Goal: Task Accomplishment & Management: Manage account settings

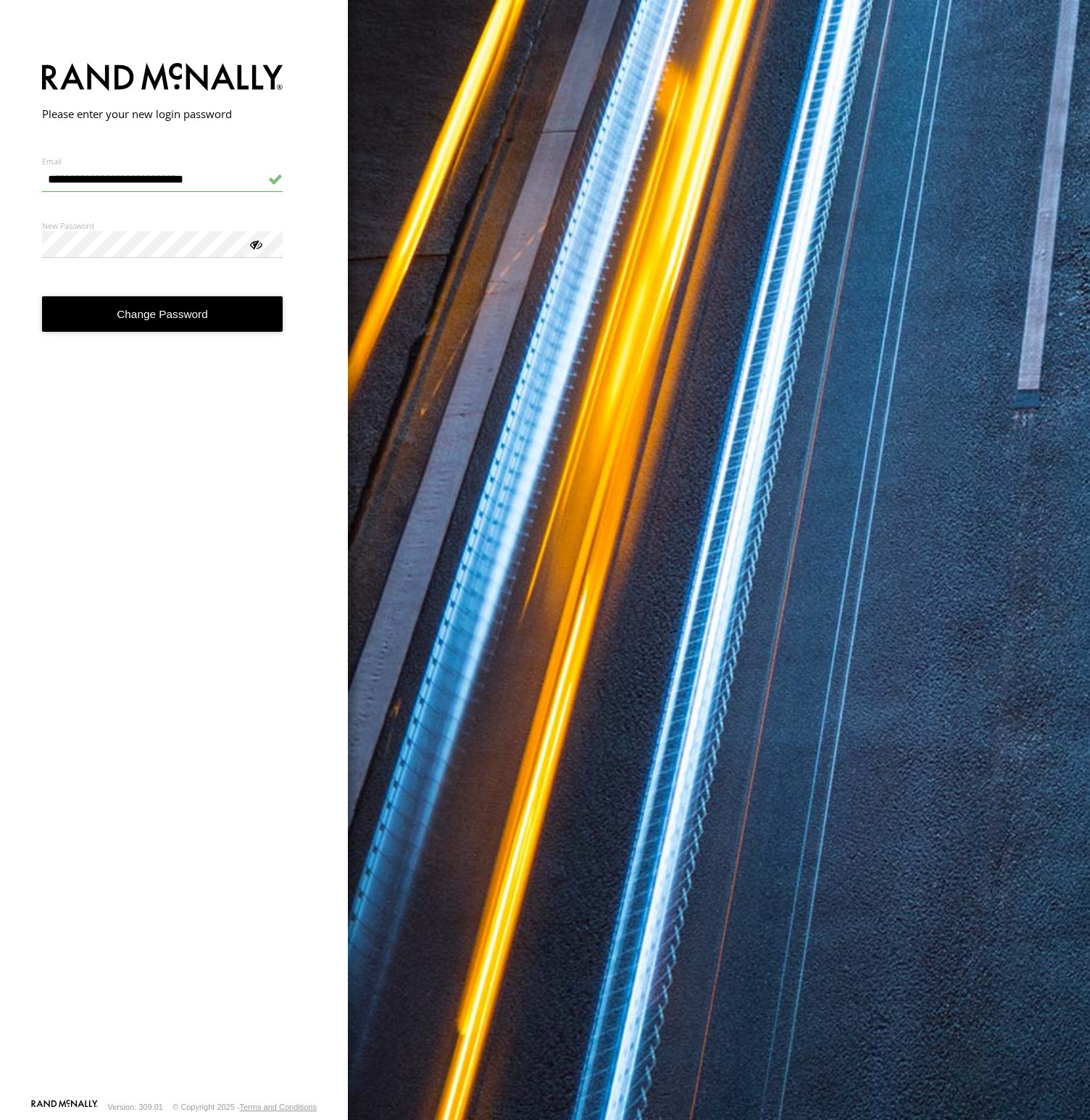
click at [258, 246] on div at bounding box center [255, 243] width 14 height 14
click at [178, 323] on button "Change Password" at bounding box center [163, 313] width 241 height 35
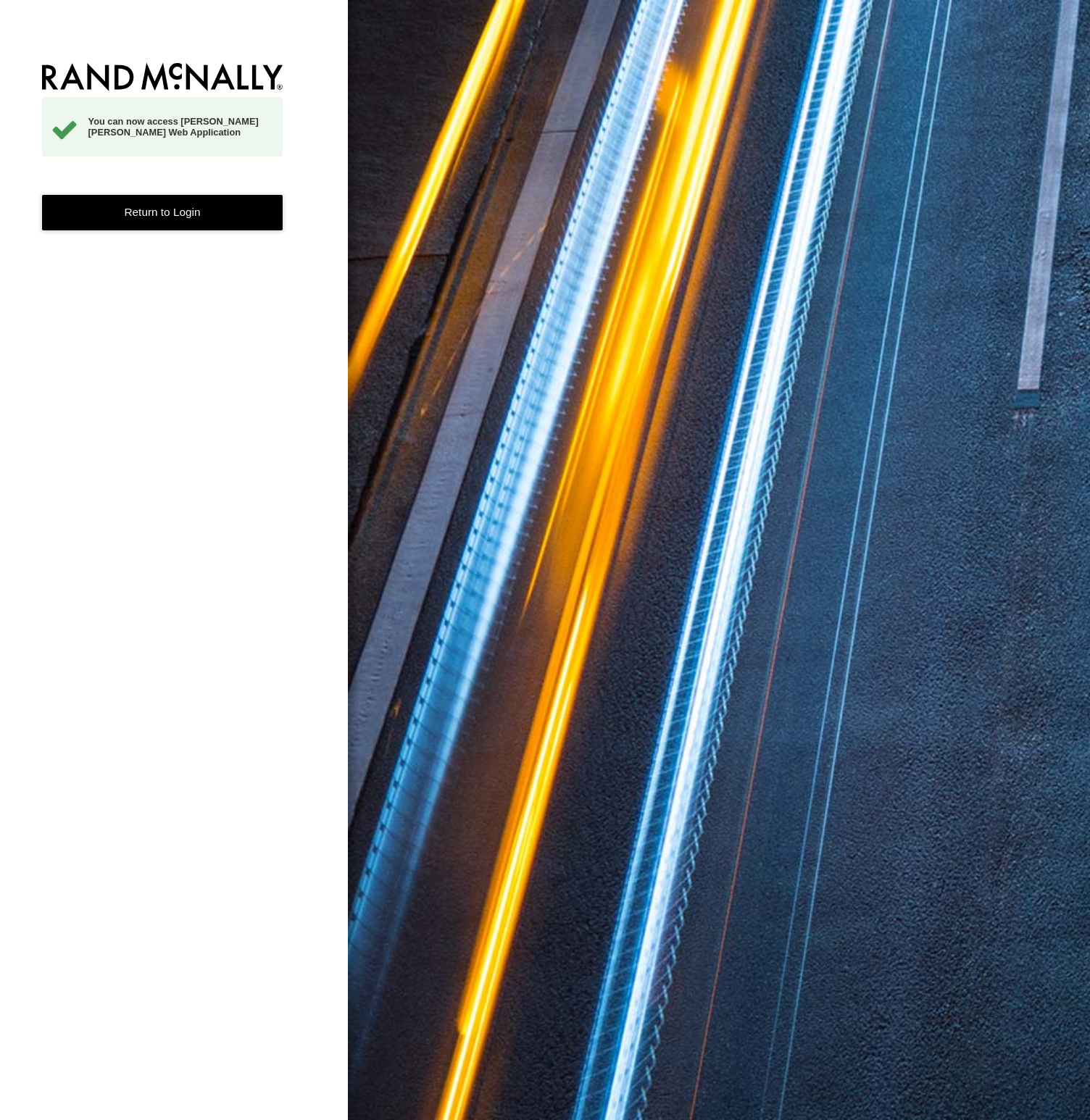
click at [169, 212] on link "Return to Login" at bounding box center [163, 212] width 241 height 35
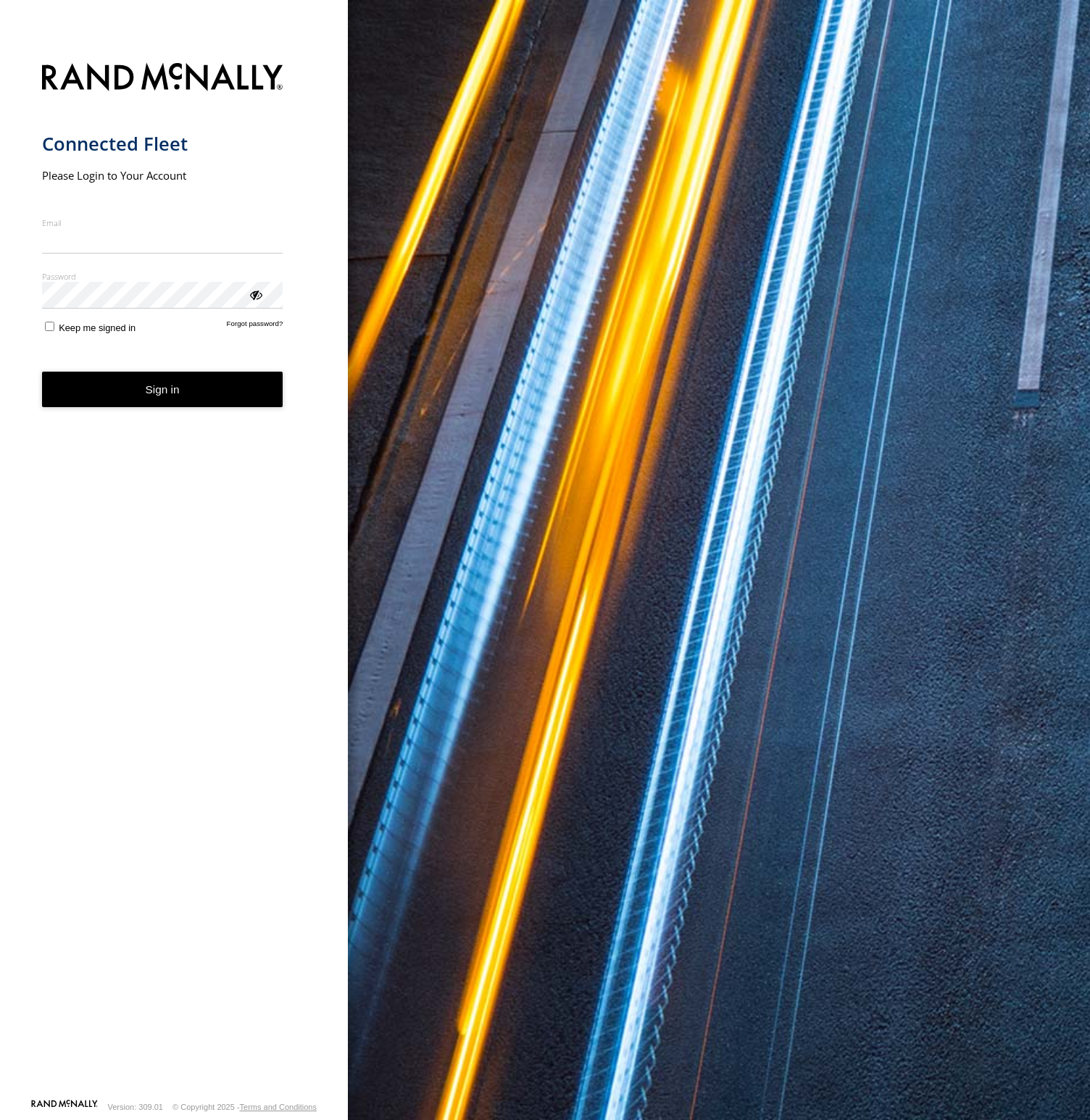
click at [144, 244] on input "Email" at bounding box center [163, 240] width 241 height 26
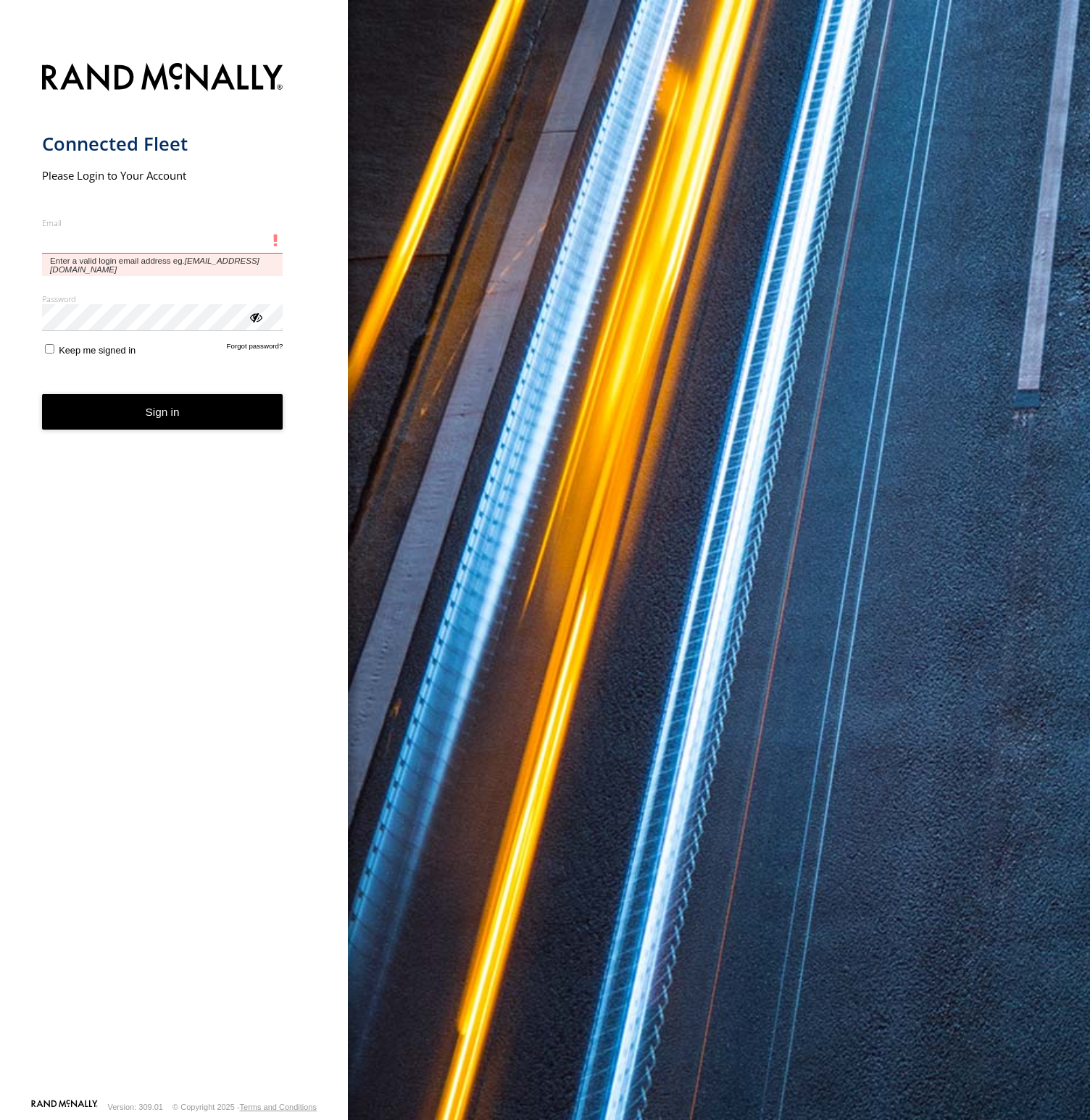
type input "**********"
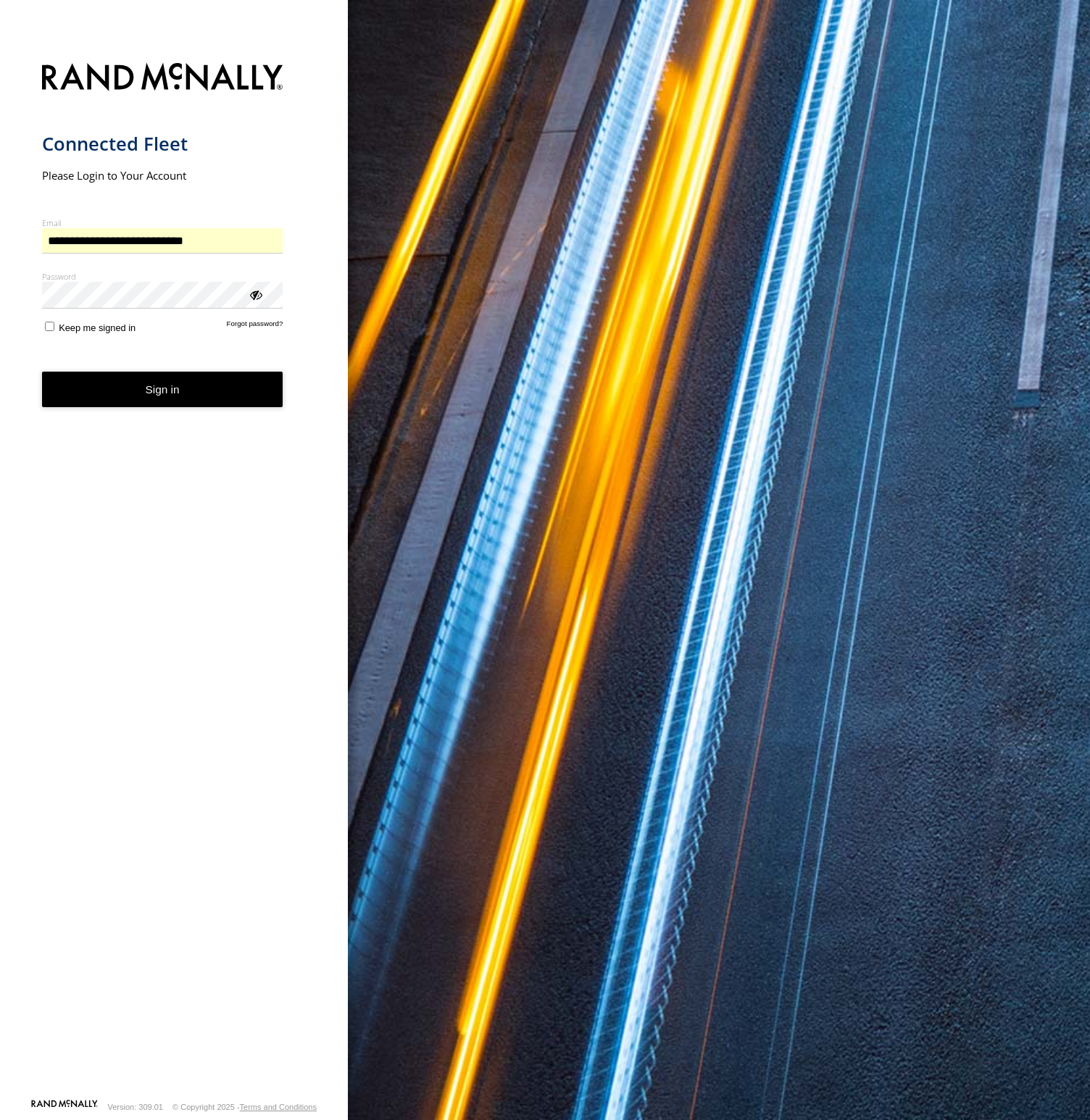
click at [177, 396] on button "Sign in" at bounding box center [163, 389] width 241 height 35
